Goal: Communication & Community: Connect with others

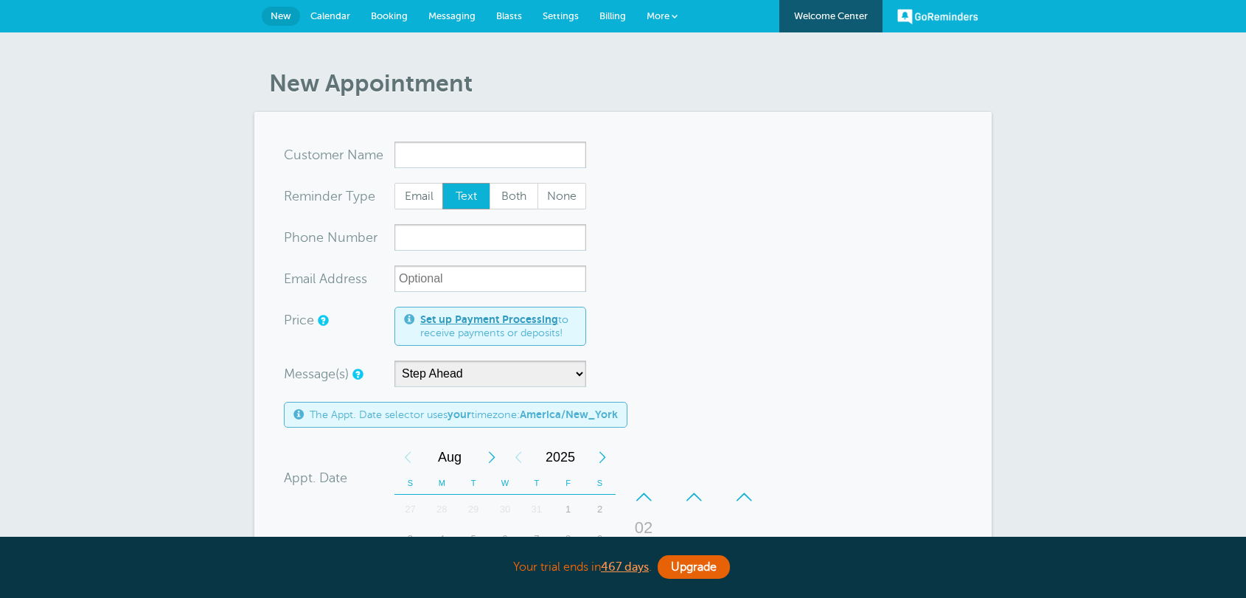
select select "159178"
click at [460, 20] on span "Messaging" at bounding box center [451, 15] width 47 height 11
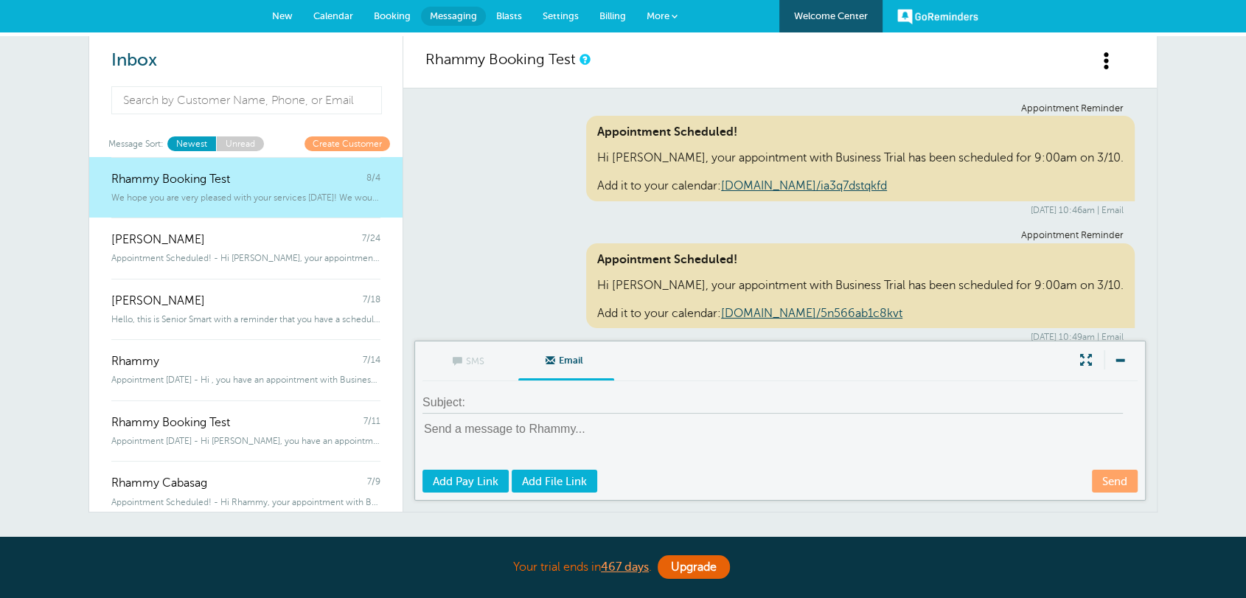
scroll to position [4686, 0]
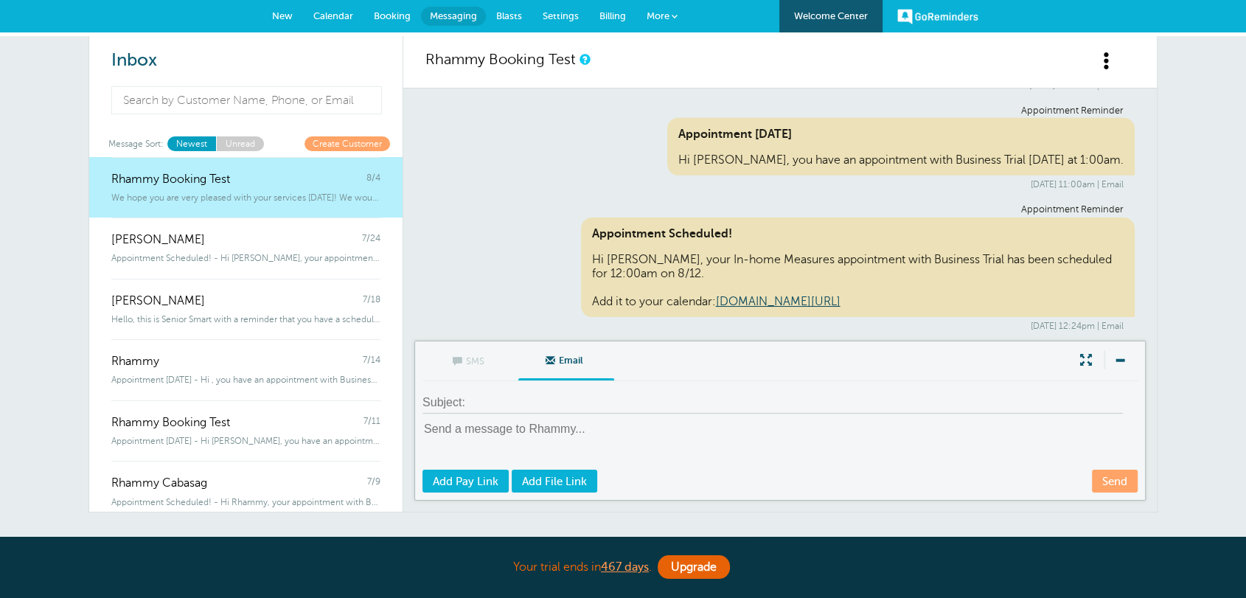
click at [277, 19] on span "New" at bounding box center [282, 15] width 21 height 11
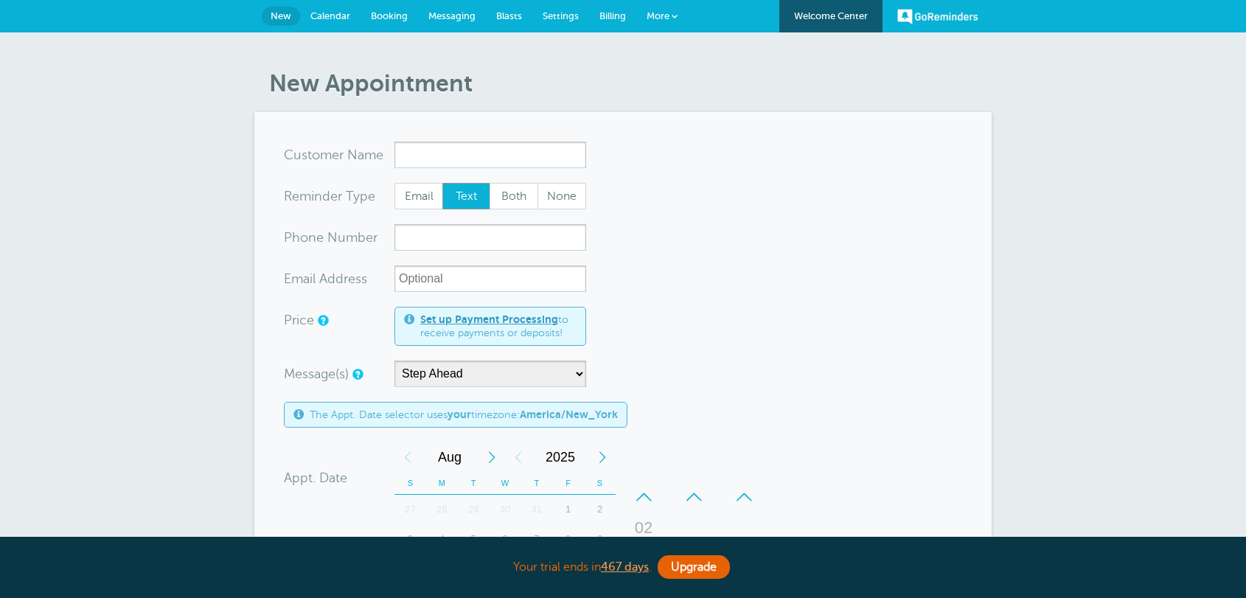
select select "159178"
click at [414, 151] on input "x-no-autofill" at bounding box center [490, 155] width 192 height 27
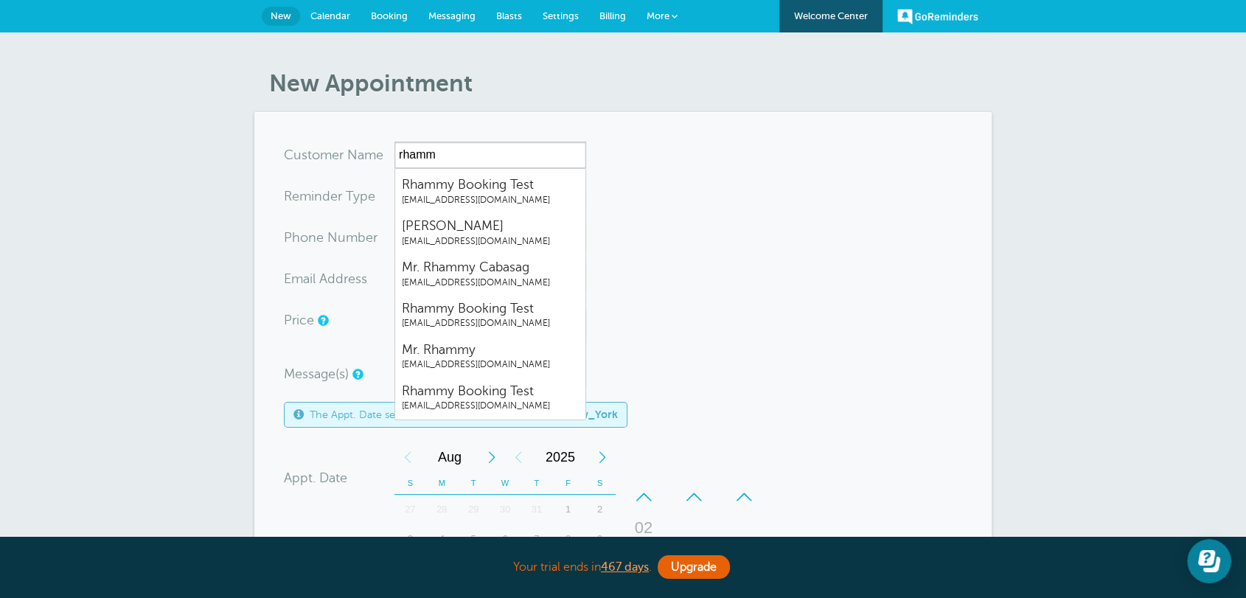
drag, startPoint x: 437, startPoint y: 147, endPoint x: 355, endPoint y: 131, distance: 83.4
click at [355, 131] on section "You are creating a new customer. To use an existing customer select one from th…" at bounding box center [622, 526] width 737 height 828
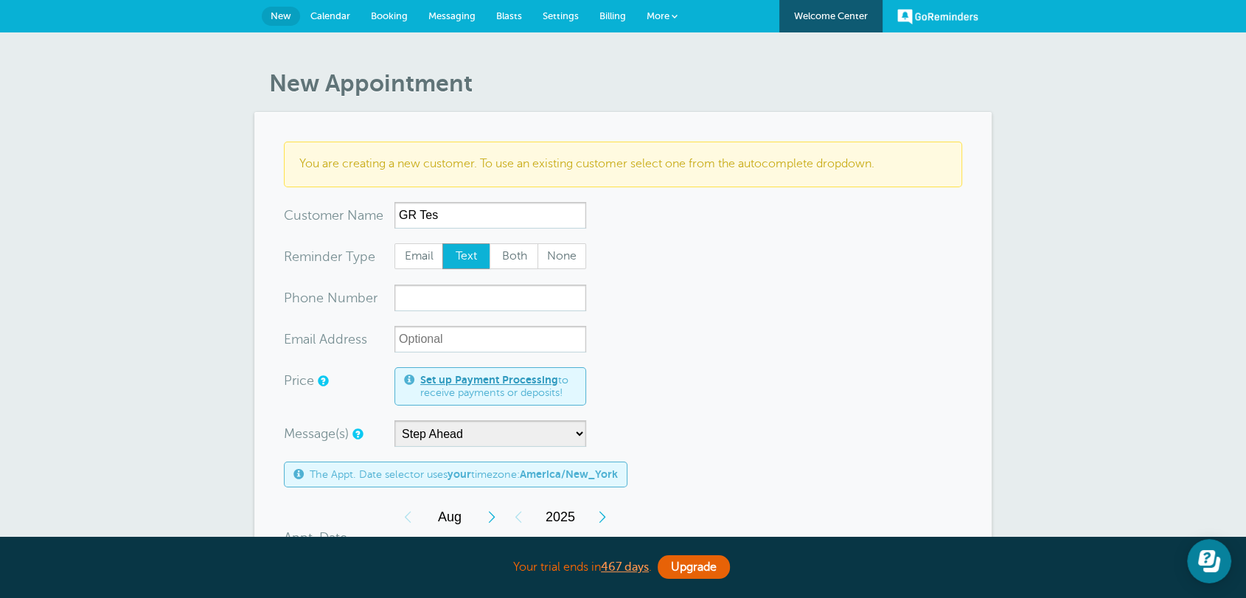
type input "GR Tes"
click at [466, 19] on span "Messaging" at bounding box center [451, 15] width 47 height 11
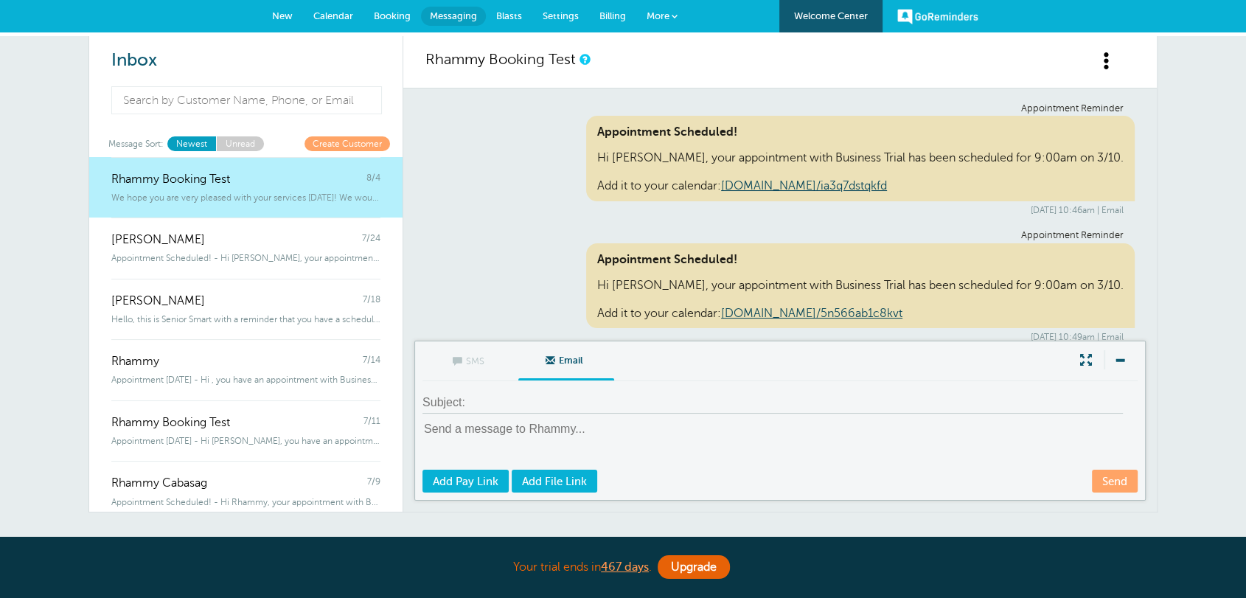
scroll to position [4686, 0]
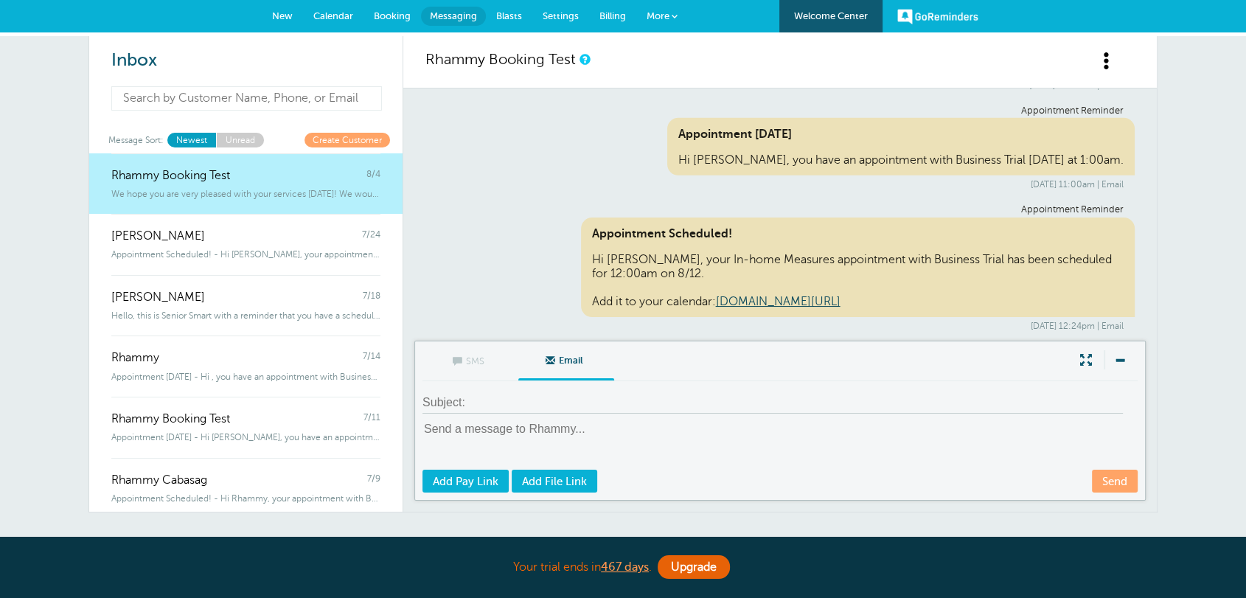
click at [246, 108] on input at bounding box center [246, 98] width 271 height 24
paste input "‪(845) 419-3274‬"
type input "‪(845) 419-3274‬"
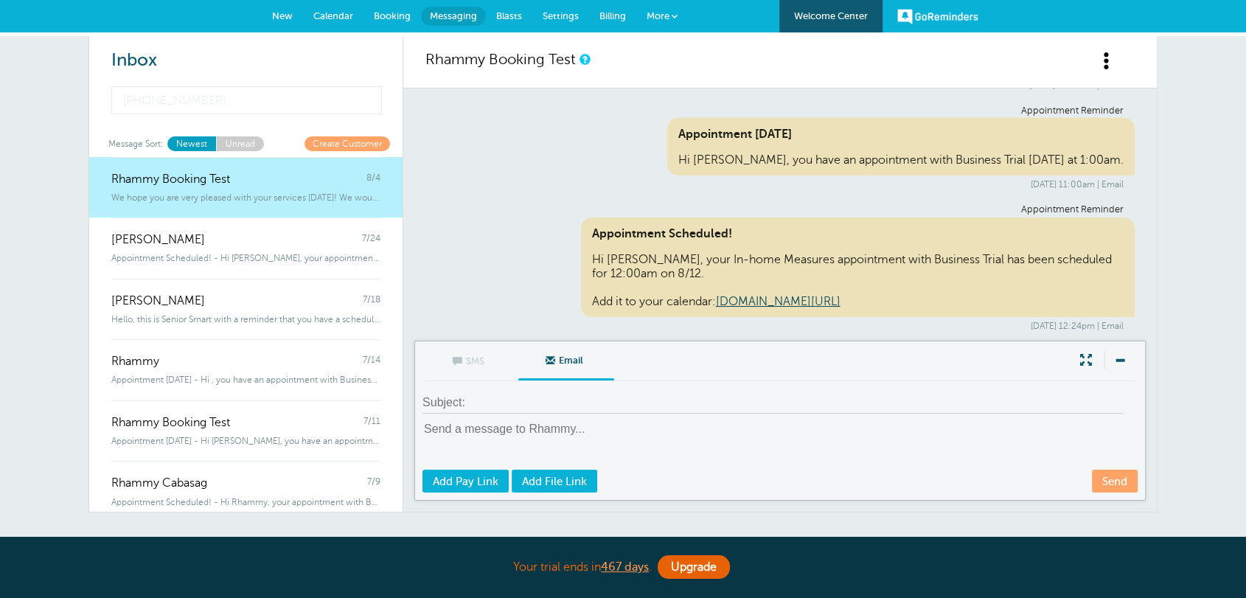
click at [333, 135] on div "Inbox ‪(845) 419-3274‬ No search results. Message Sort: Newest Unread Create Cu…" at bounding box center [246, 274] width 314 height 476
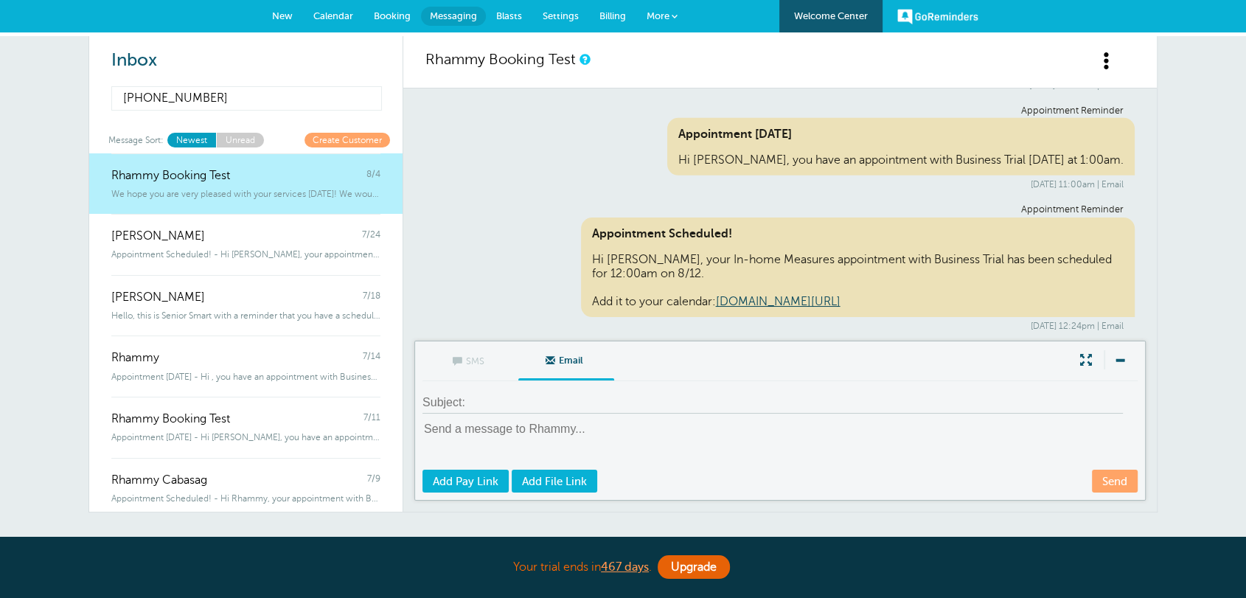
click at [181, 102] on input "‪(845) 419-3274‬" at bounding box center [246, 98] width 271 height 24
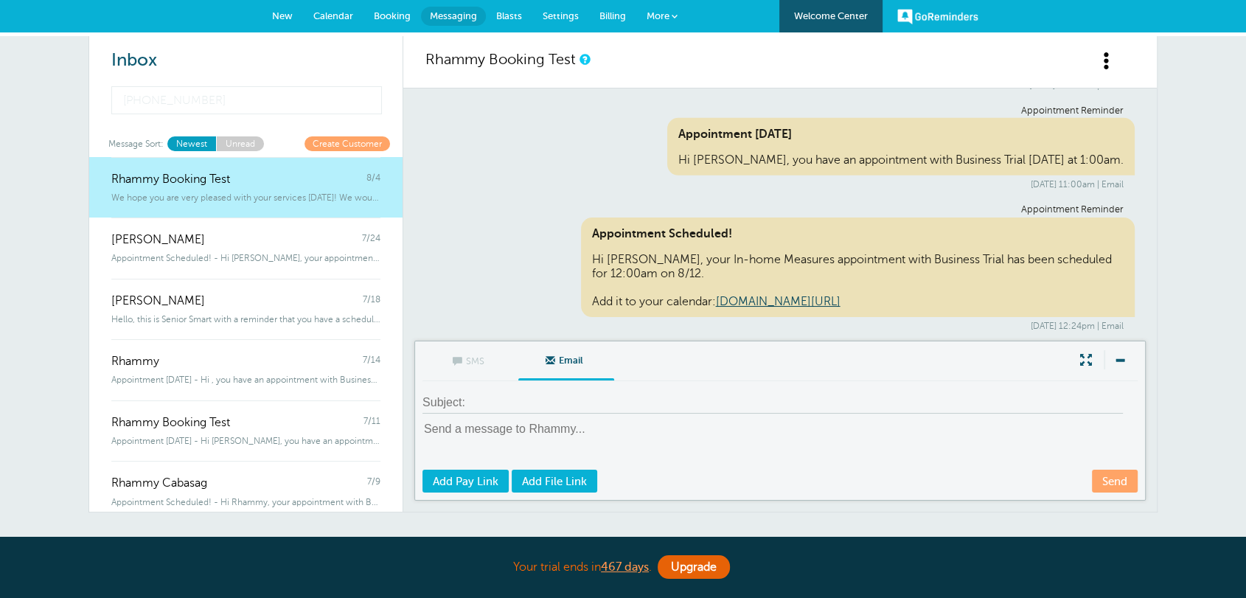
click at [334, 139] on link "Create Customer" at bounding box center [348, 143] width 86 height 14
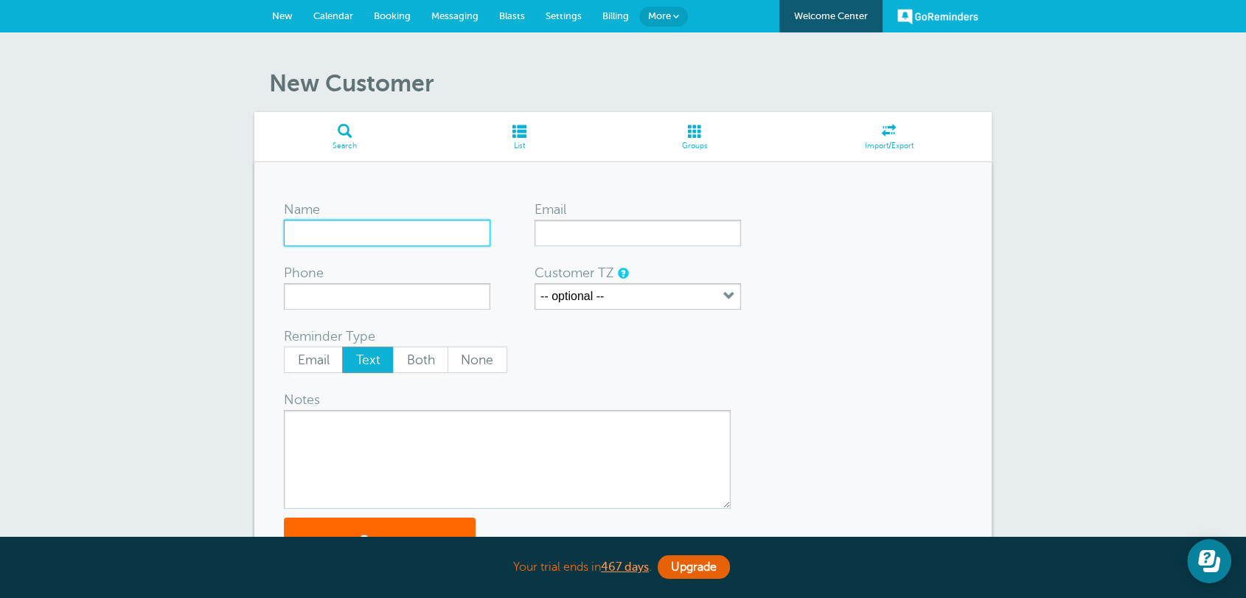
click at [391, 226] on input "Name" at bounding box center [387, 233] width 206 height 27
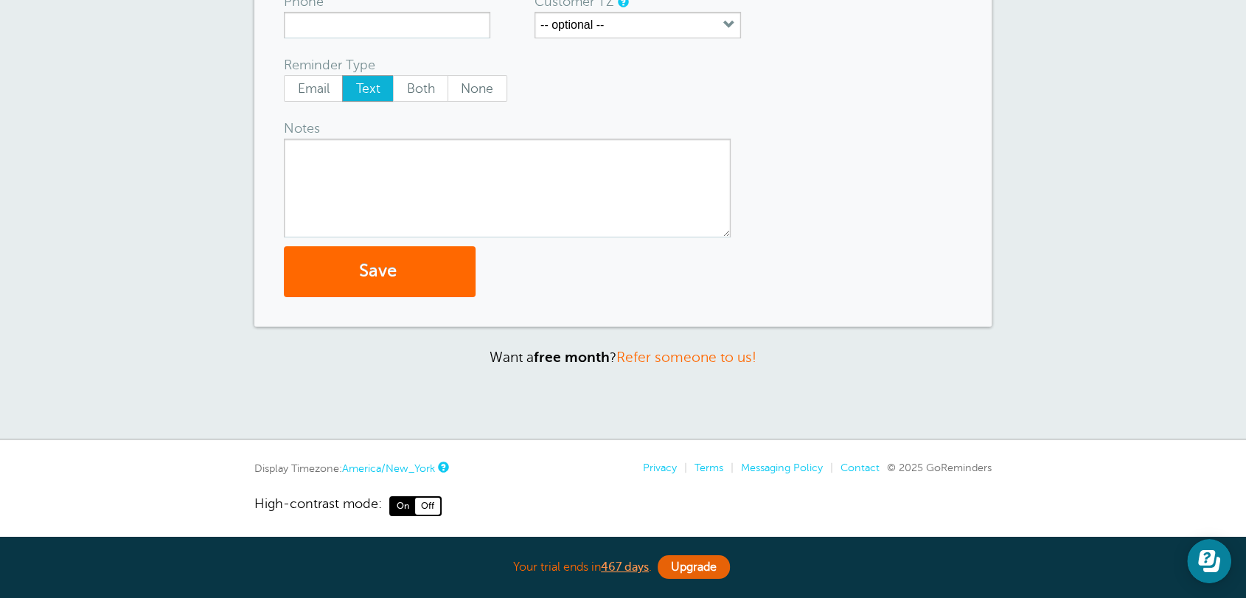
scroll to position [277, 0]
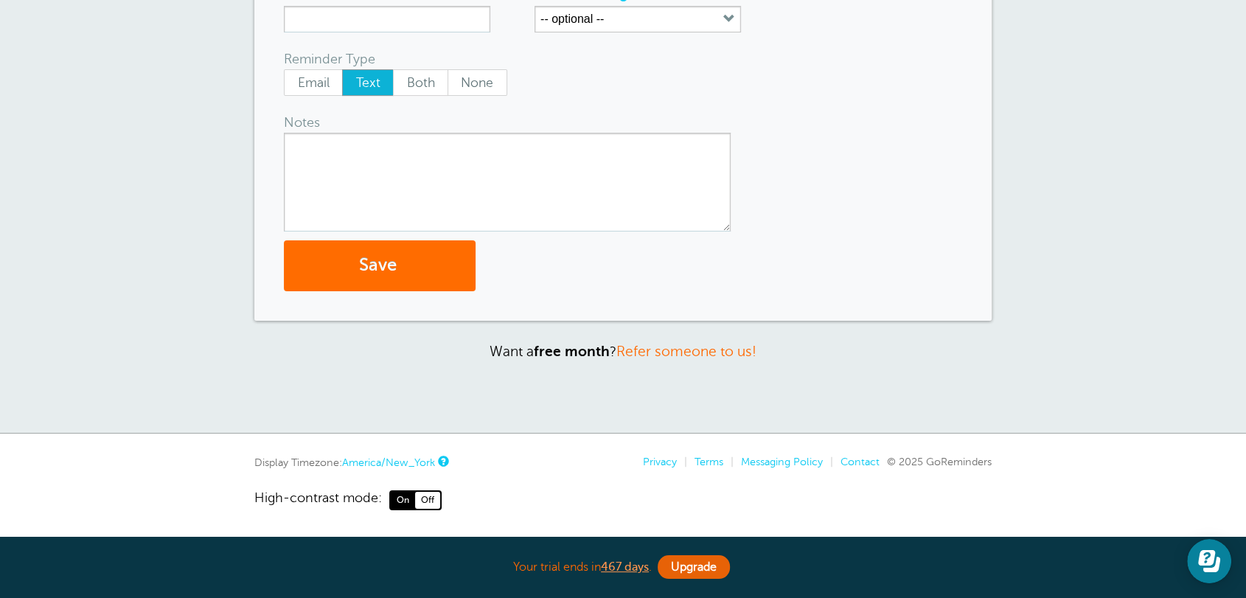
type input "GR GoogleVoice"
click at [419, 280] on button "Save" at bounding box center [380, 265] width 192 height 51
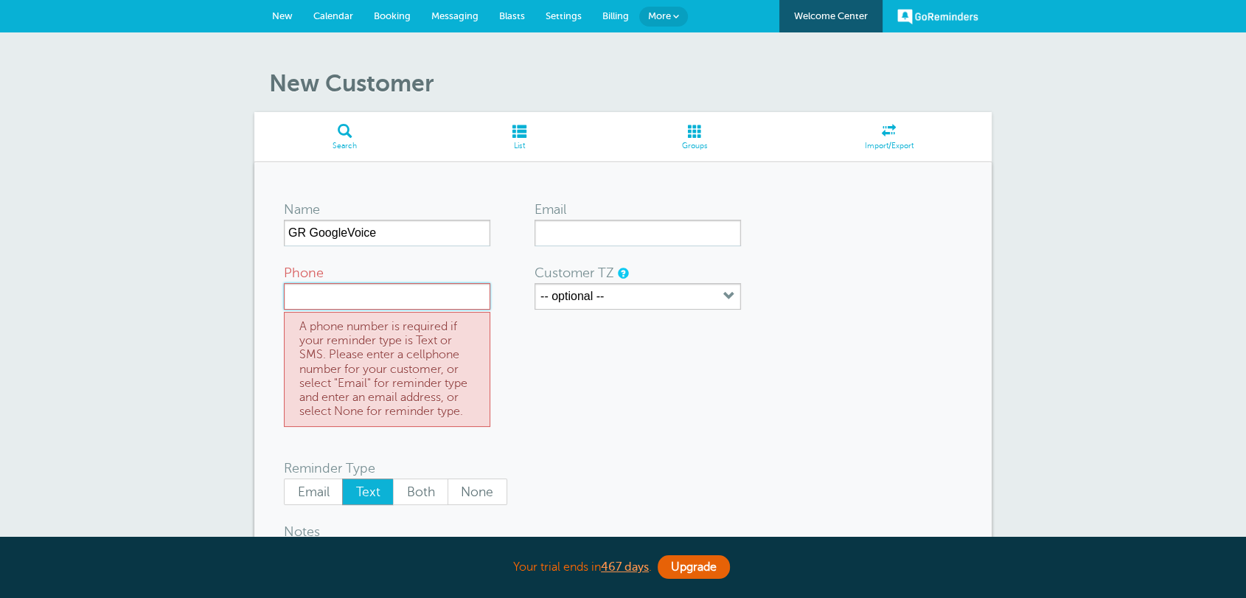
click at [406, 288] on input "Phone" at bounding box center [387, 296] width 206 height 27
paste input "‪(845) 419-3274‬"
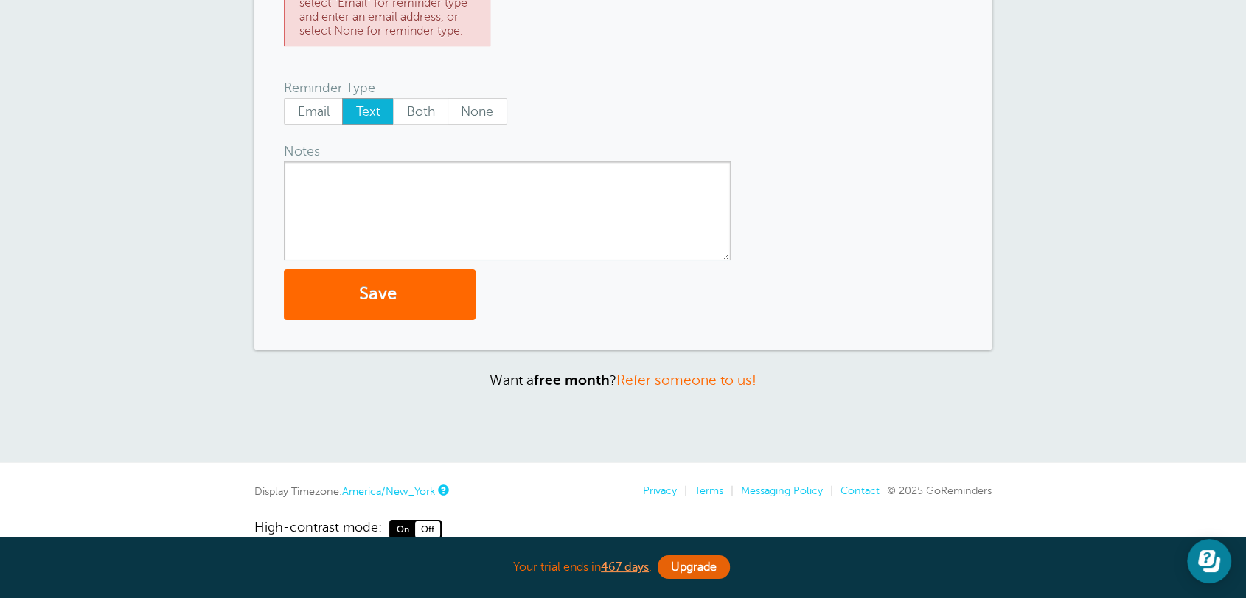
scroll to position [382, 0]
type input "‪(845) 419-3274‬"
click at [417, 308] on button "Save" at bounding box center [380, 293] width 192 height 51
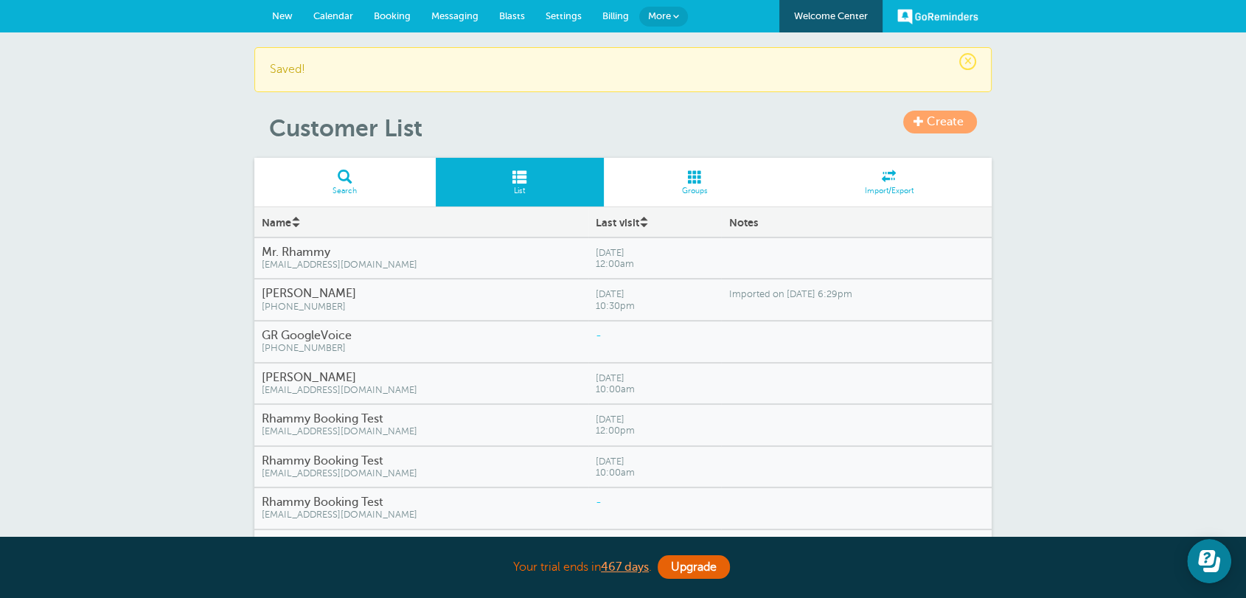
click at [399, 338] on h4 "GR GoogleVoice" at bounding box center [421, 336] width 319 height 14
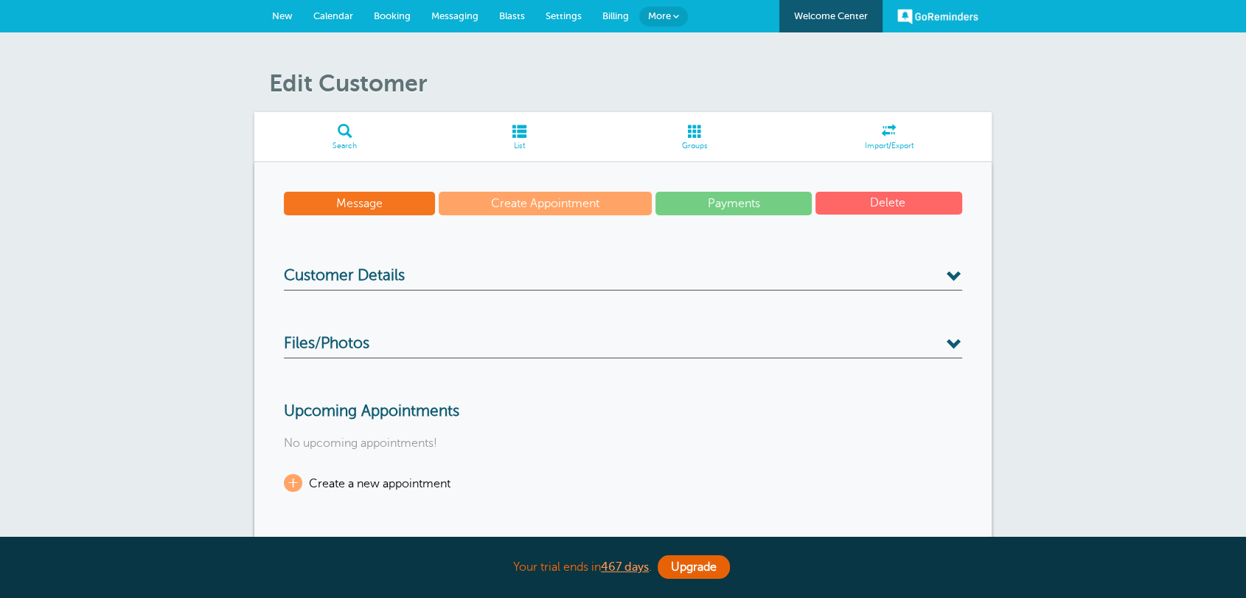
click at [378, 208] on link "Message" at bounding box center [359, 204] width 151 height 24
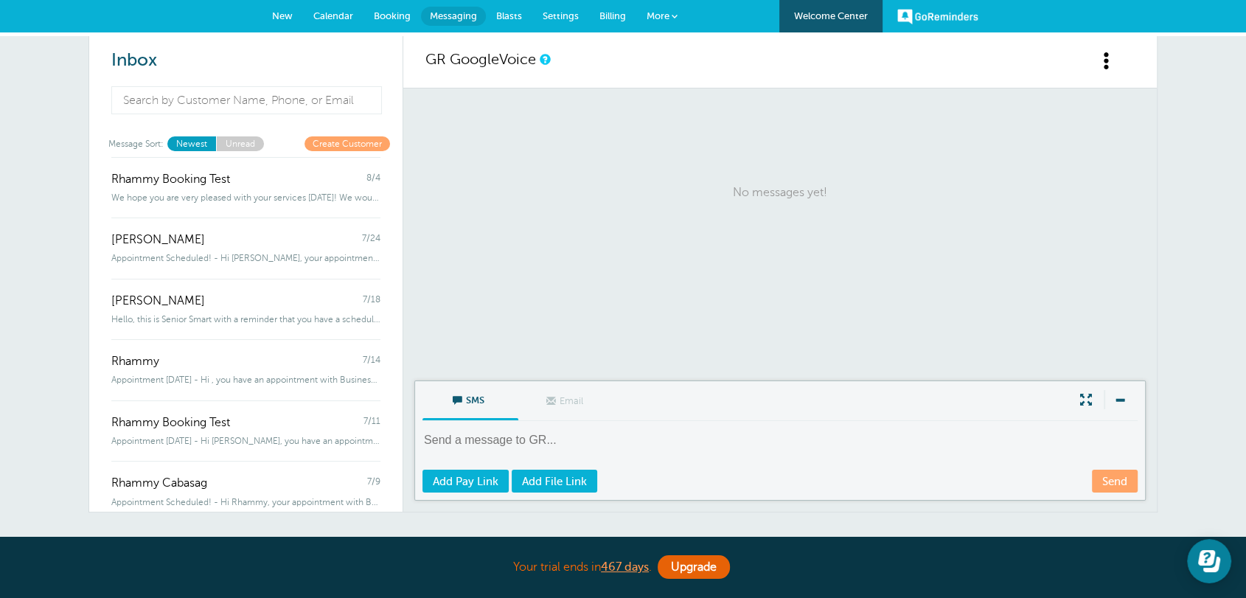
click at [510, 434] on textarea at bounding box center [782, 450] width 718 height 36
paste textarea "Infamous Designs Window Tinting appreciates your business! Please leave a Googl…"
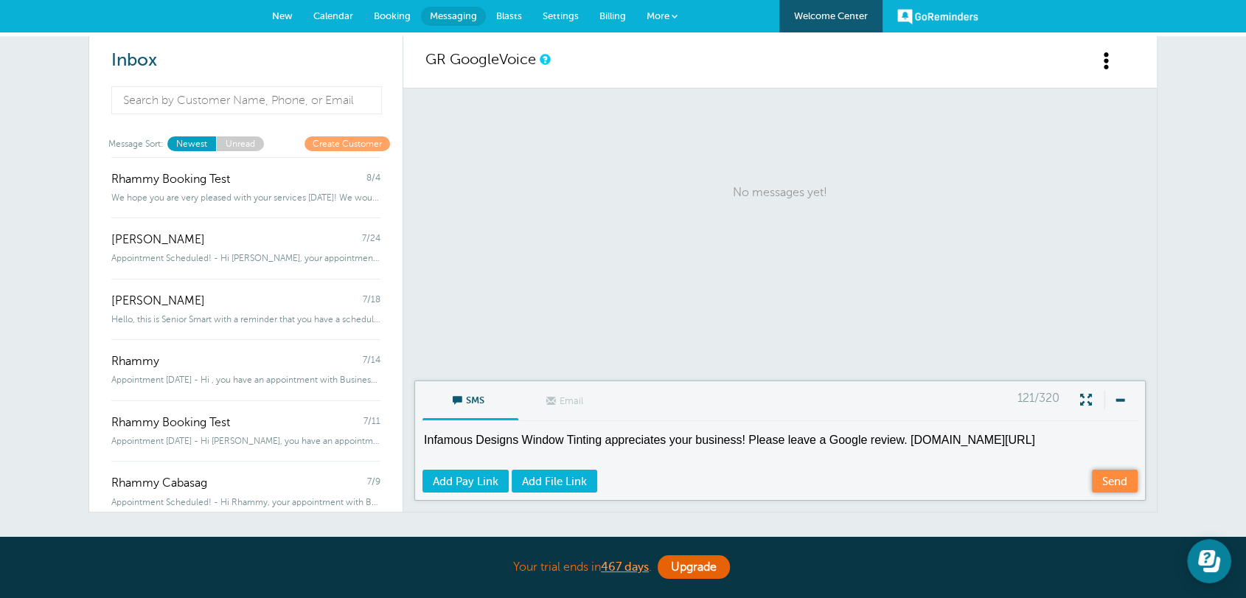
type textarea "Infamous Designs Window Tinting appreciates your business! Please leave a Googl…"
click at [1113, 476] on link "Send" at bounding box center [1115, 481] width 46 height 23
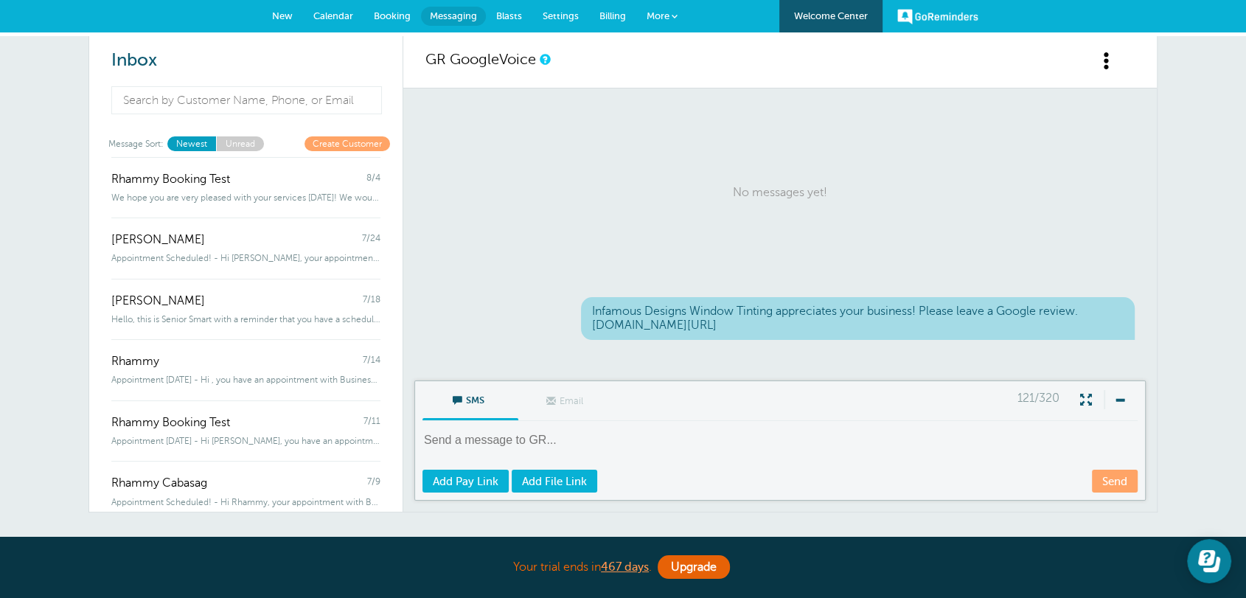
click at [285, 21] on link "New" at bounding box center [282, 16] width 41 height 32
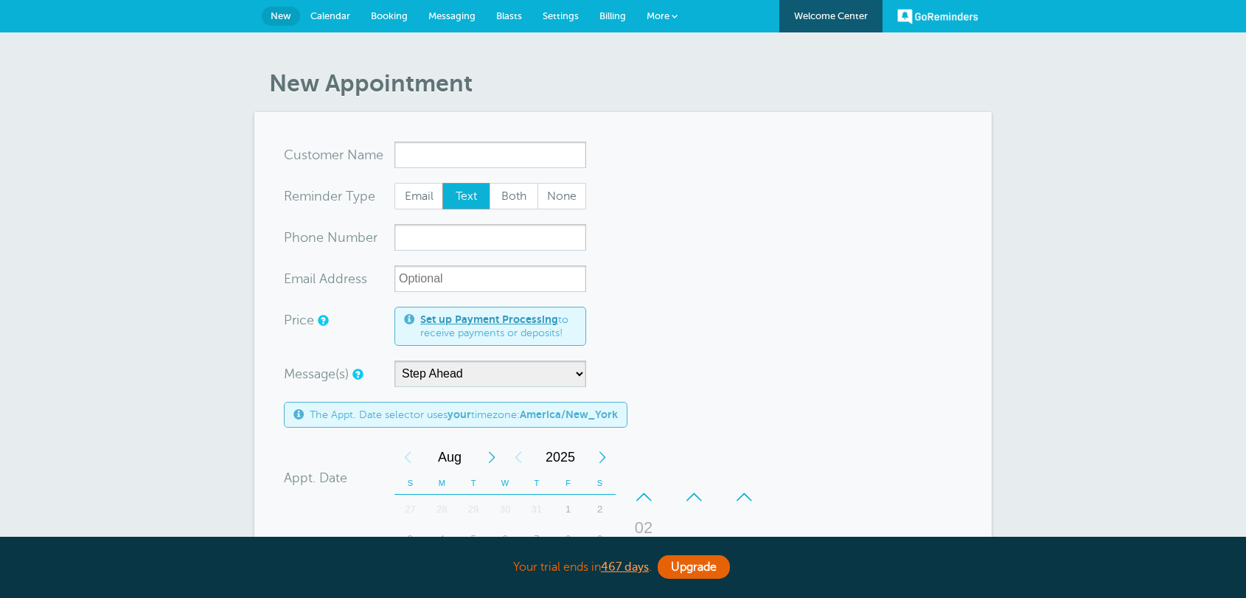
select select "159178"
click at [755, 397] on form "You are creating a new customer. To use an existing customer select one from th…" at bounding box center [623, 526] width 678 height 769
click at [560, 11] on span "Settings" at bounding box center [561, 15] width 36 height 11
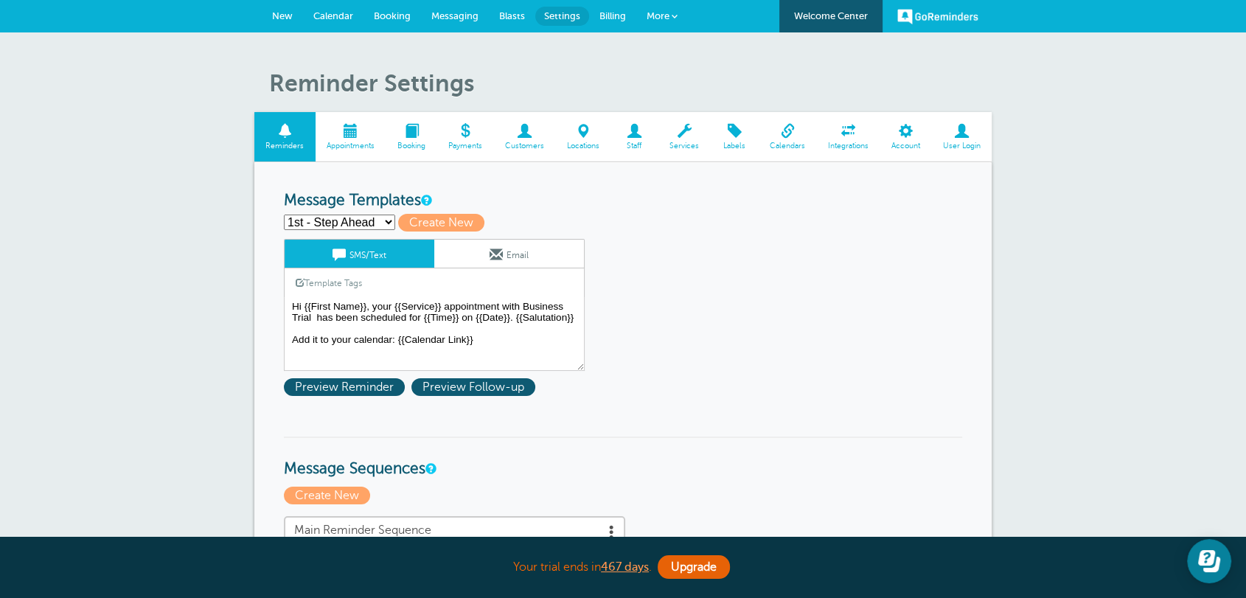
click at [471, 25] on link "Messaging" at bounding box center [455, 16] width 68 height 32
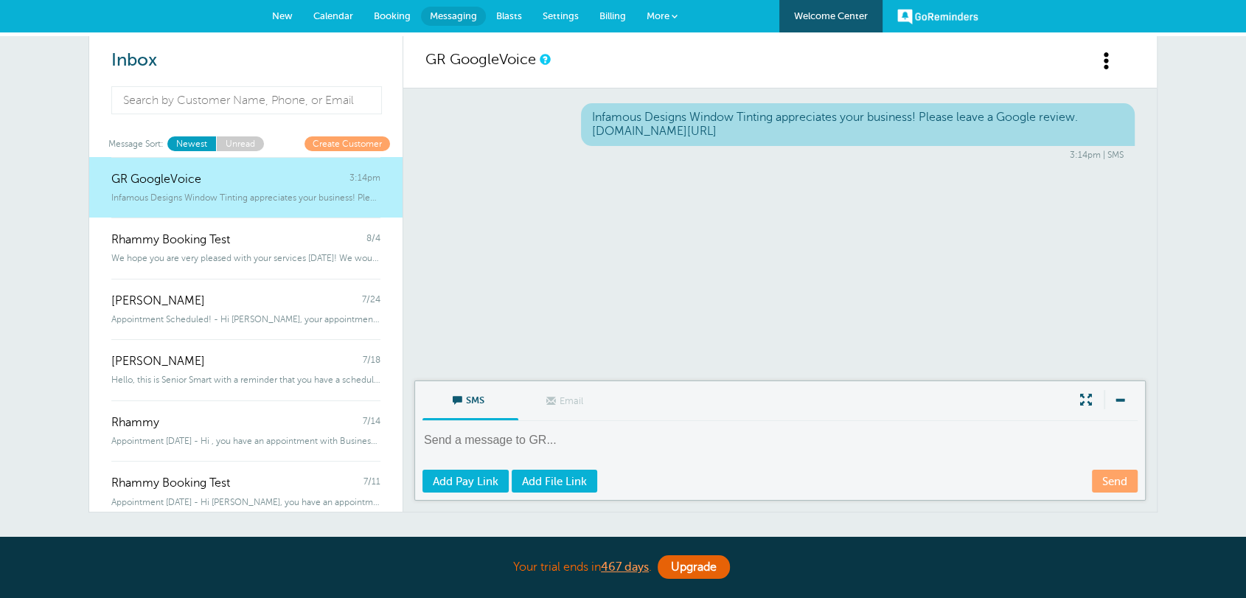
click at [667, 143] on div "Infamous Designs Window Tinting appreciates your business! Please leave a Googl…" at bounding box center [858, 124] width 554 height 43
click at [667, 125] on div "Infamous Designs Window Tinting appreciates your business! Please leave a Googl…" at bounding box center [858, 124] width 554 height 43
click at [984, 313] on div "Infamous Designs Window Tinting appreciates your business! Please leave a Googl…" at bounding box center [780, 234] width 754 height 292
click at [953, 314] on div "Infamous Designs Window Tinting appreciates your business! Please leave a Googl…" at bounding box center [780, 234] width 754 height 292
click at [694, 109] on div "Infamous Designs Window Tinting appreciates your business! Please leave a Googl…" at bounding box center [858, 124] width 554 height 43
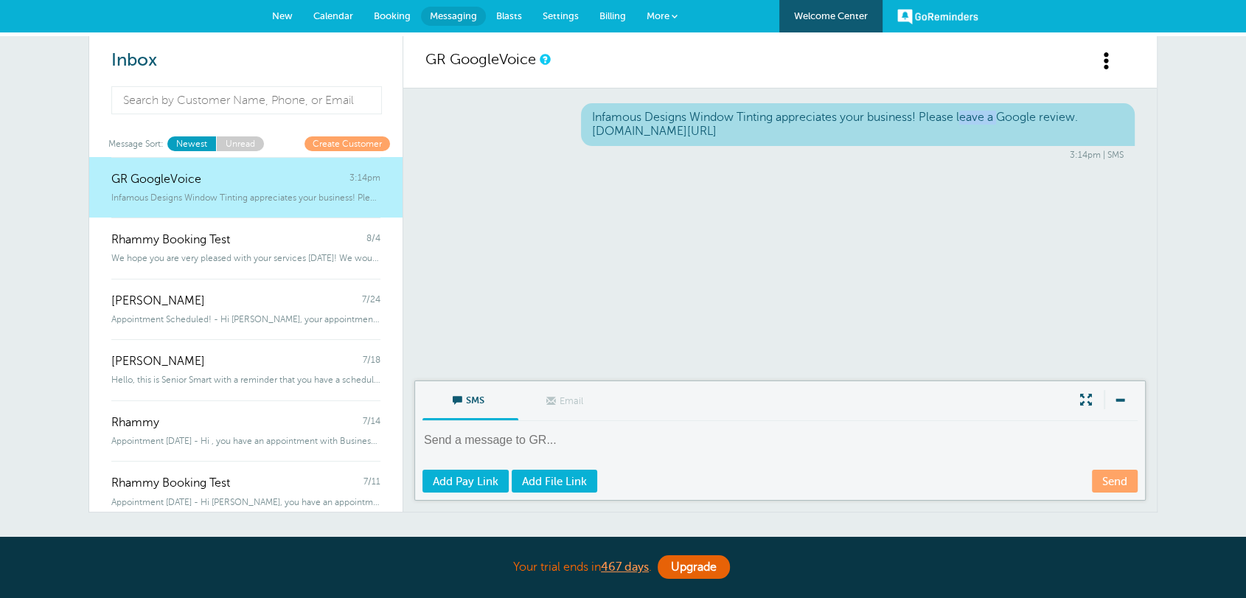
click at [694, 109] on div "Infamous Designs Window Tinting appreciates your business! Please leave a Googl…" at bounding box center [858, 124] width 554 height 43
click at [689, 132] on div "Infamous Designs Window Tinting appreciates your business! Please leave a Googl…" at bounding box center [858, 124] width 554 height 43
click at [585, 439] on textarea at bounding box center [782, 450] width 718 height 36
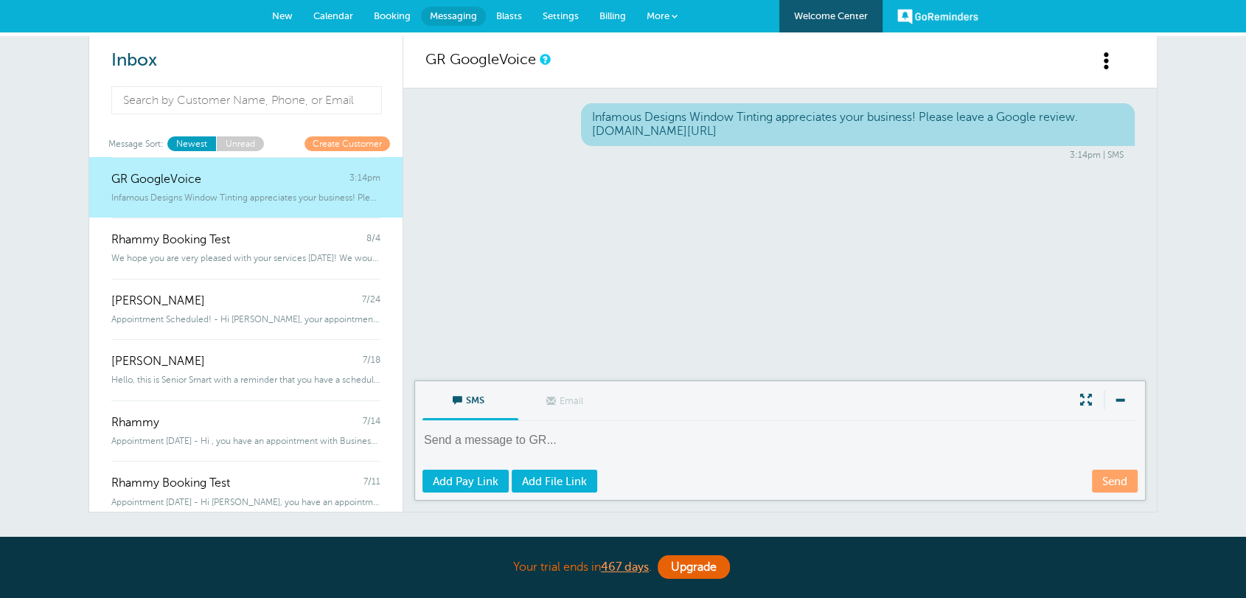
paste textarea "Infamous Designs Window Tinting appreciates your business! Please leave a Googl…"
type textarea "Infamous Designs Window Tinting appreciates your business! Please leave a Googl…"
click at [611, 438] on textarea at bounding box center [782, 450] width 718 height 36
click at [549, 434] on textarea at bounding box center [782, 450] width 718 height 36
paste textarea "Infamous Designs Window Tinting appreciates your business! Please leave a Googl…"
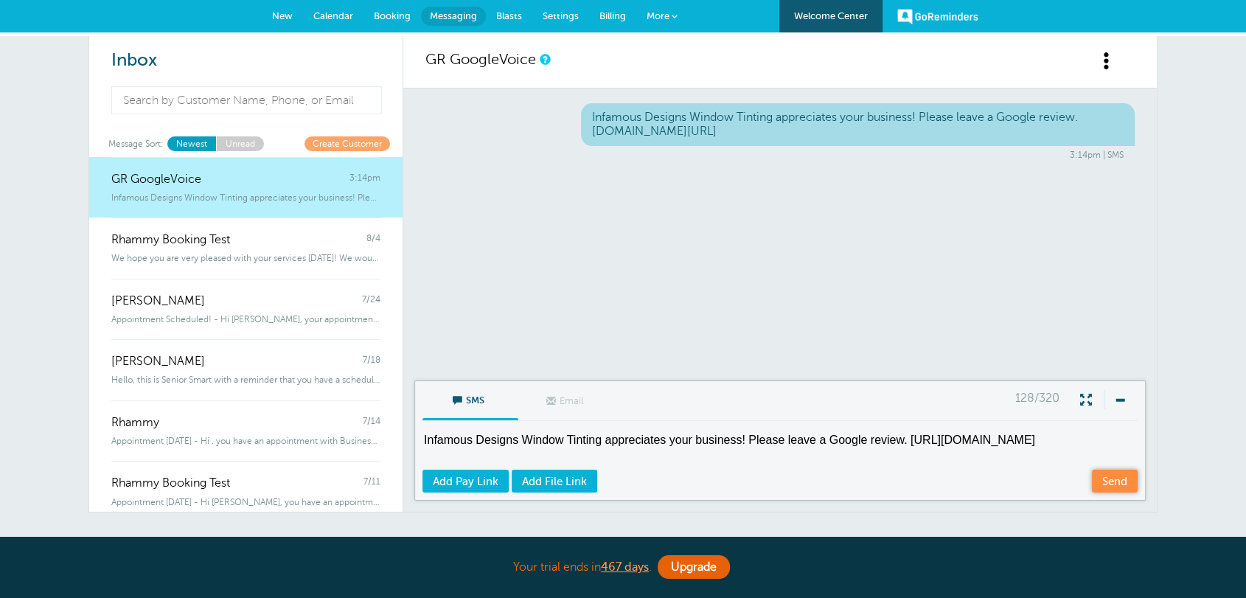
type textarea "Infamous Designs Window Tinting appreciates your business! Please leave a Googl…"
click at [1116, 482] on link "Send" at bounding box center [1115, 481] width 46 height 23
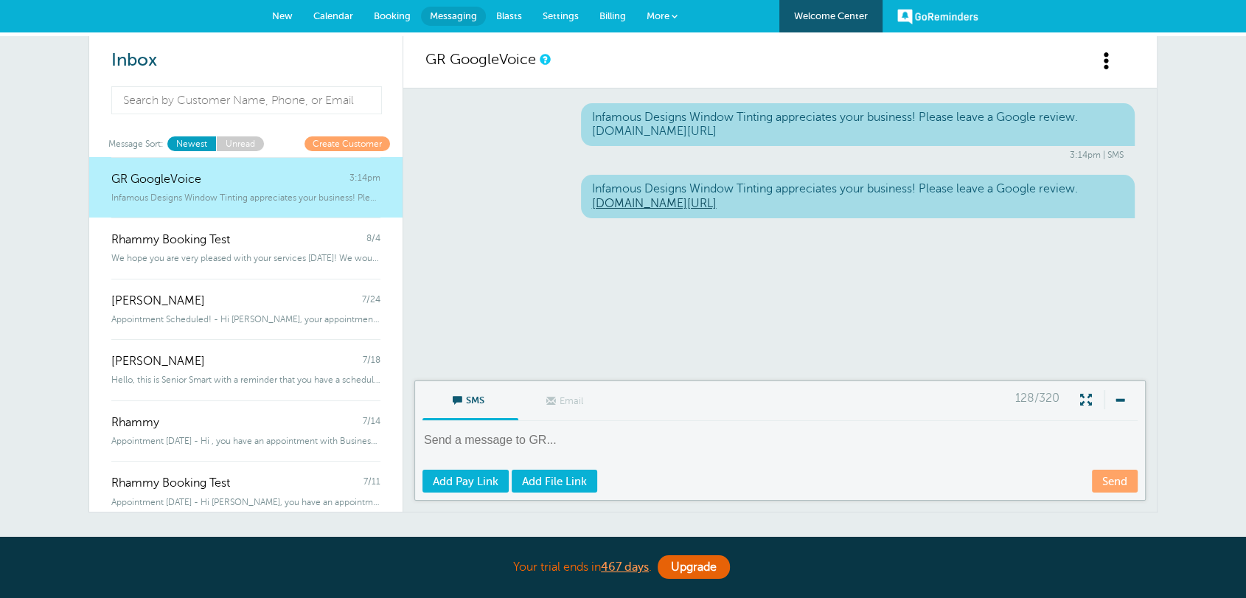
click at [933, 330] on div "Infamous Designs Window Tinting appreciates your business! Please leave a Googl…" at bounding box center [780, 234] width 754 height 292
click at [937, 374] on div "Infamous Designs Window Tinting appreciates your business! Please leave a Googl…" at bounding box center [780, 234] width 754 height 292
click at [667, 275] on div "Infamous Designs Window Tinting appreciates your business! Please leave a Googl…" at bounding box center [780, 234] width 754 height 292
